Goal: Register for event/course

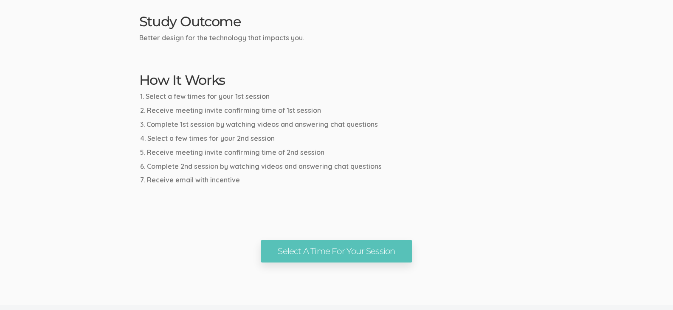
scroll to position [425, 0]
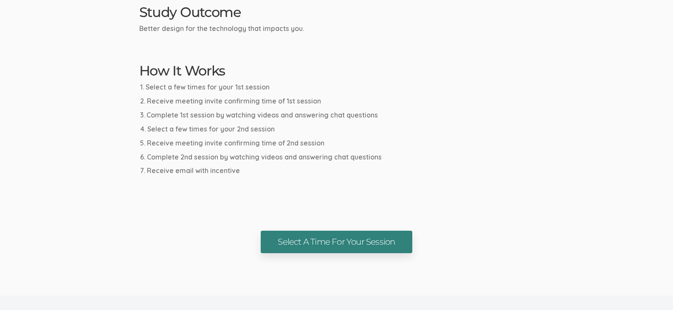
click at [331, 240] on link "Select A Time For Your Session" at bounding box center [336, 242] width 151 height 23
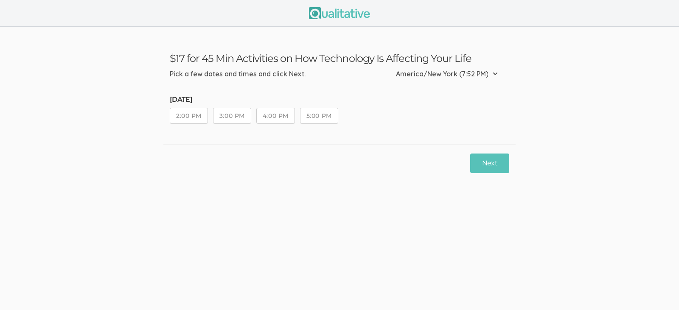
click at [186, 117] on button "2:00 PM" at bounding box center [189, 116] width 38 height 16
click at [485, 163] on button "Next" at bounding box center [489, 164] width 39 height 20
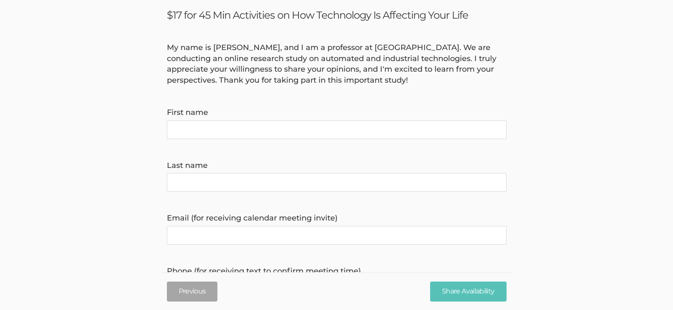
scroll to position [85, 0]
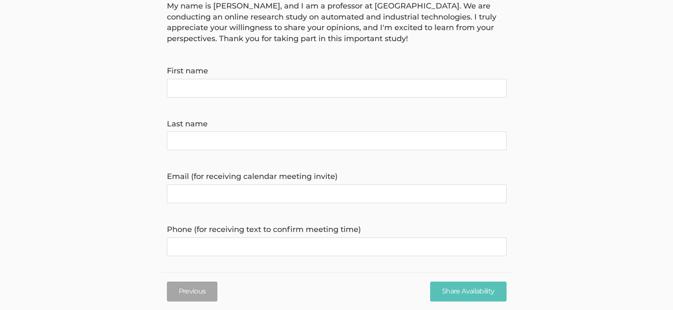
click at [226, 87] on name "First name" at bounding box center [337, 88] width 340 height 19
type name "[PERSON_NAME]"
type invite\) "[EMAIL_ADDRESS][DOMAIN_NAME]"
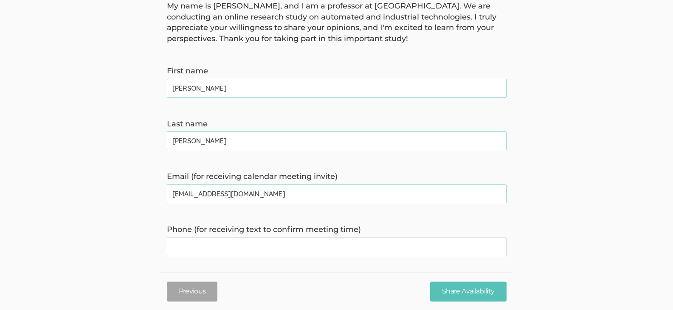
click at [267, 248] on time\) "Phone (for receiving text to confirm meeting time)" at bounding box center [337, 247] width 340 height 19
type time\) "3362021266"
click at [475, 292] on input "Share Availability" at bounding box center [468, 292] width 76 height 20
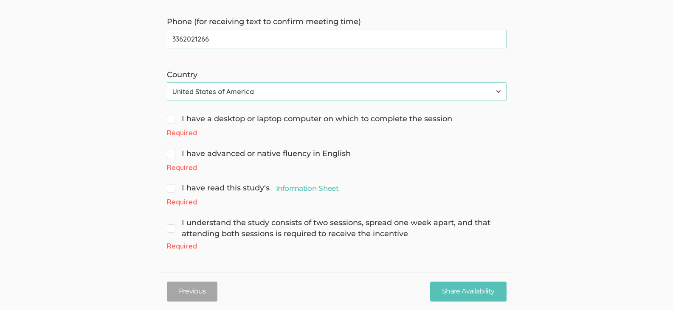
click at [167, 117] on input "I have a desktop or laptop computer on which to complete the session" at bounding box center [170, 118] width 6 height 6
checkbox input "true"
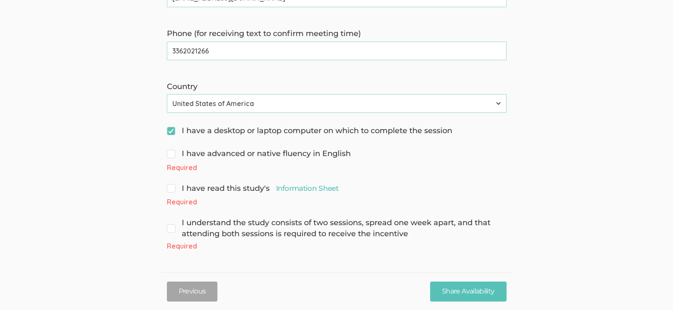
click at [169, 157] on span "I have advanced or native fluency in English" at bounding box center [259, 154] width 184 height 11
click at [169, 156] on input "I have advanced or native fluency in English" at bounding box center [170, 153] width 6 height 6
checkbox input "true"
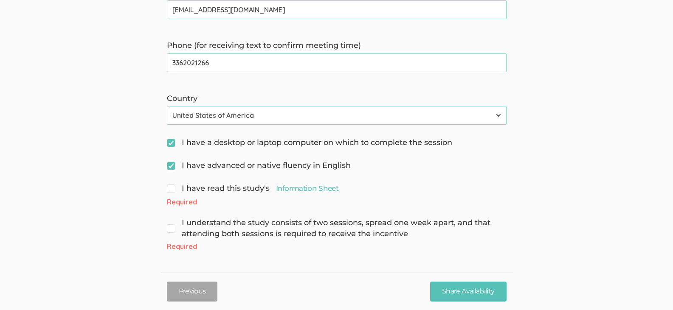
click at [172, 191] on span "I have read this study's Information Sheet" at bounding box center [253, 188] width 172 height 11
click at [172, 191] on input "I have read this study's Information Sheet" at bounding box center [170, 188] width 6 height 6
checkbox input "true"
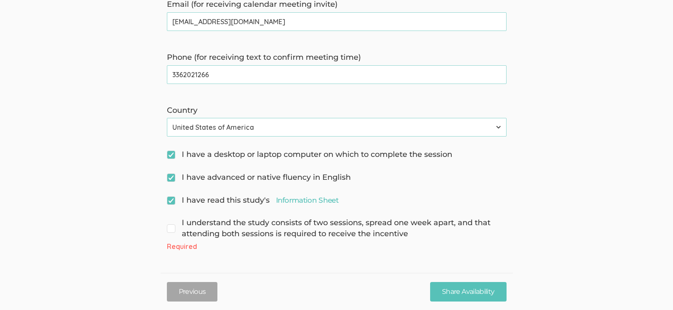
click at [172, 231] on span "I understand the study consists of two sessions, spread one week apart, and tha…" at bounding box center [337, 229] width 340 height 22
click at [172, 225] on input "I understand the study consists of two sessions, spread one week apart, and tha…" at bounding box center [170, 222] width 6 height 6
checkbox input "true"
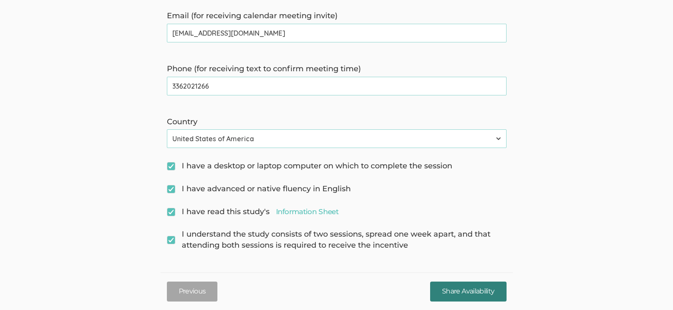
click at [471, 293] on input "Share Availability" at bounding box center [468, 292] width 76 height 20
